Goal: Task Accomplishment & Management: Use online tool/utility

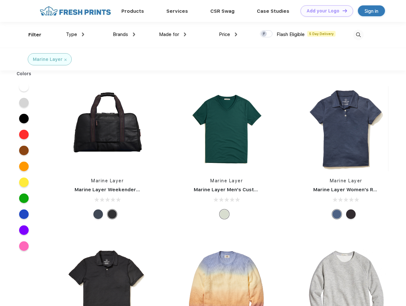
click at [325, 11] on link "Add your Logo Design Tool" at bounding box center [327, 10] width 53 height 11
click at [0, 0] on div "Design Tool" at bounding box center [0, 0] width 0 height 0
click at [342, 11] on link "Add your Logo Design Tool" at bounding box center [327, 10] width 53 height 11
click at [31, 35] on div "Filter" at bounding box center [34, 34] width 13 height 7
click at [75, 34] on span "Type" at bounding box center [71, 35] width 11 height 6
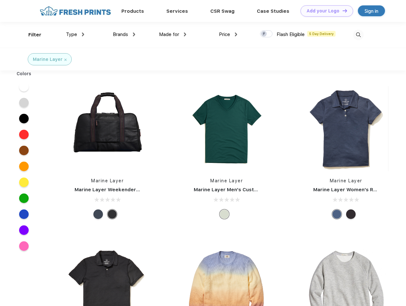
click at [124, 34] on span "Brands" at bounding box center [120, 35] width 15 height 6
click at [173, 34] on span "Made for" at bounding box center [169, 35] width 20 height 6
click at [228, 34] on span "Price" at bounding box center [224, 35] width 11 height 6
click at [267, 34] on div at bounding box center [266, 33] width 12 height 7
click at [265, 34] on input "checkbox" at bounding box center [262, 32] width 4 height 4
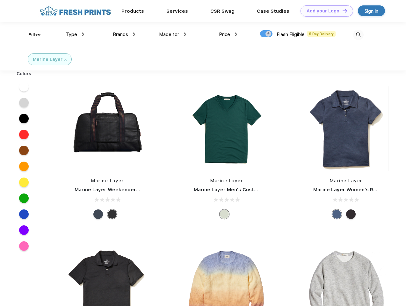
click at [359, 35] on img at bounding box center [359, 35] width 11 height 11
